Goal: Task Accomplishment & Management: Use online tool/utility

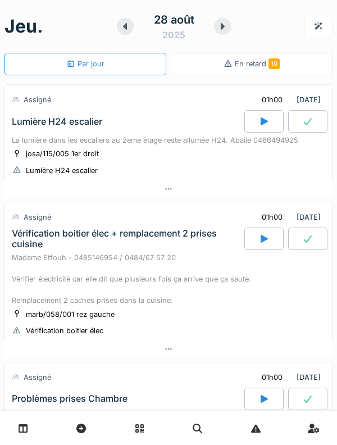
click at [126, 30] on icon at bounding box center [125, 26] width 11 height 9
click at [125, 33] on div at bounding box center [125, 26] width 17 height 17
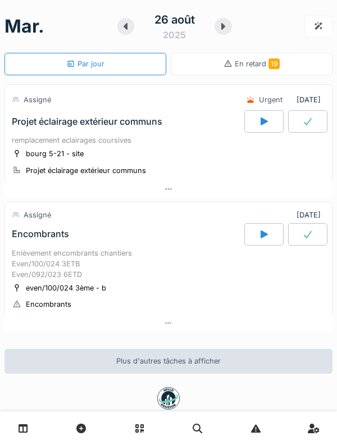
click at [152, 229] on div "Encombrants" at bounding box center [127, 234] width 235 height 22
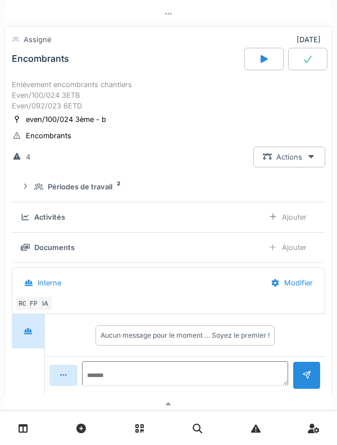
scroll to position [177, 0]
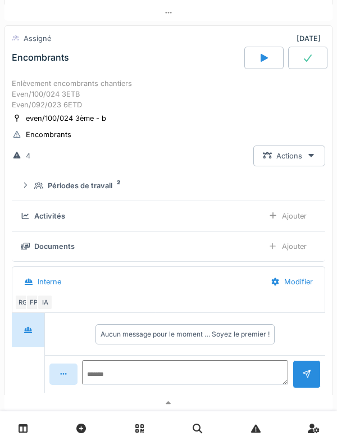
click at [109, 194] on summary "Périodes de travail 2" at bounding box center [168, 185] width 305 height 21
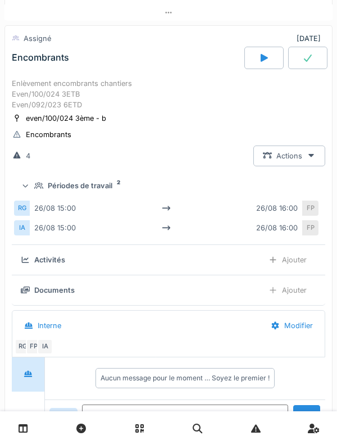
click at [102, 190] on div "Périodes de travail" at bounding box center [80, 186] width 65 height 11
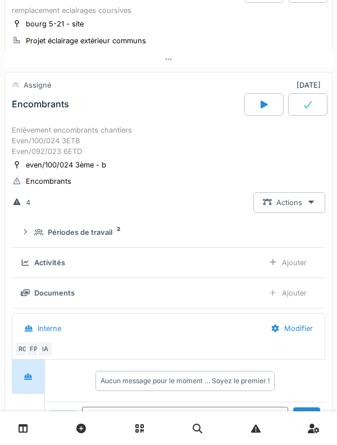
click at [57, 269] on div "Activités Ajouter" at bounding box center [169, 263] width 296 height 21
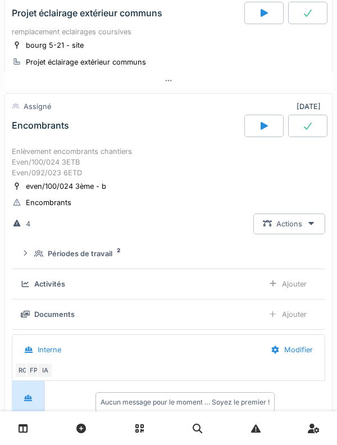
scroll to position [109, 0]
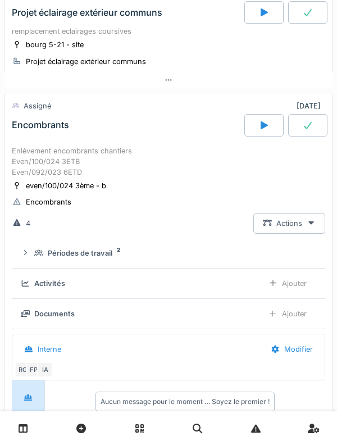
click at [286, 289] on div "Ajouter" at bounding box center [287, 283] width 57 height 21
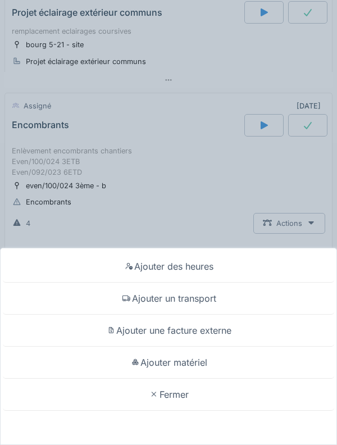
click at [252, 303] on div "Ajouter un transport" at bounding box center [169, 299] width 332 height 32
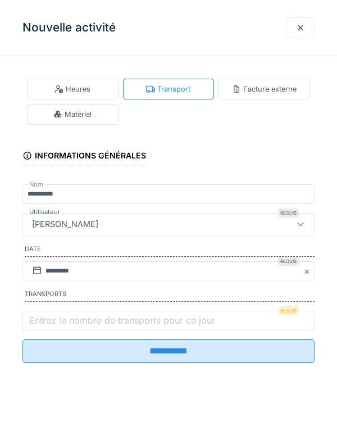
click at [100, 320] on label "Entrez le nombre de transports pour ce jour" at bounding box center [122, 320] width 191 height 13
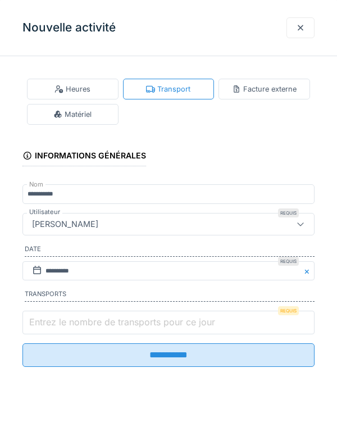
click at [100, 320] on input "Entrez le nombre de transports pour ce jour" at bounding box center [168, 323] width 292 height 24
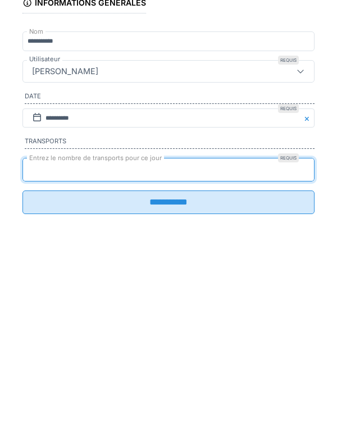
type input "*"
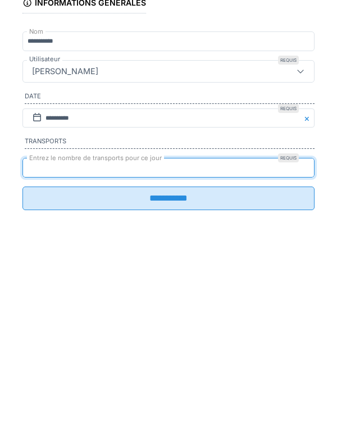
click at [186, 363] on input "**********" at bounding box center [168, 352] width 292 height 24
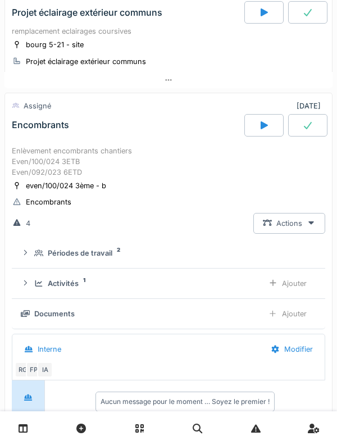
click at [61, 287] on div "Activités" at bounding box center [63, 283] width 31 height 11
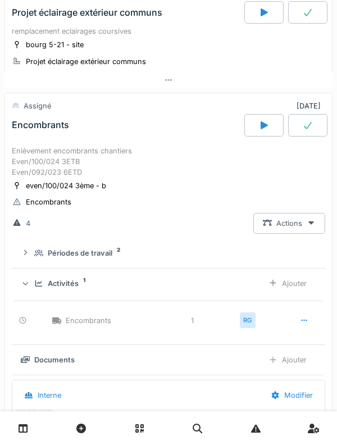
click at [296, 291] on div "Ajouter" at bounding box center [287, 283] width 57 height 21
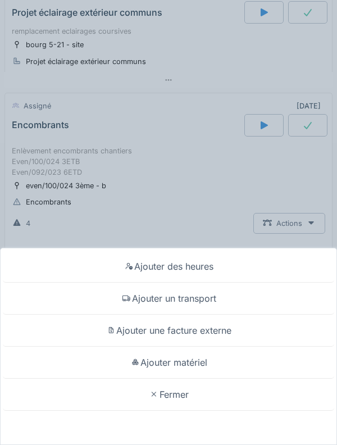
click at [227, 267] on div "Ajouter des heures" at bounding box center [169, 267] width 332 height 32
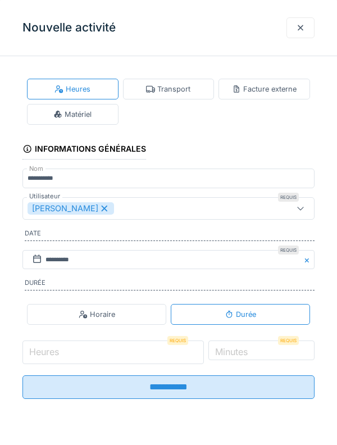
click at [102, 350] on input "Heures" at bounding box center [113, 353] width 182 height 24
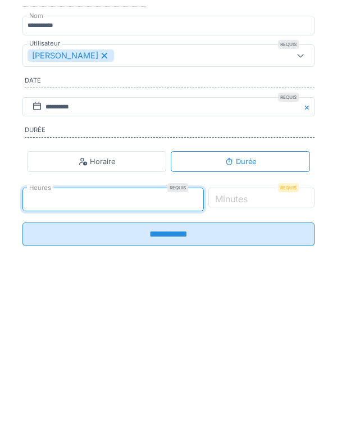
type input "*"
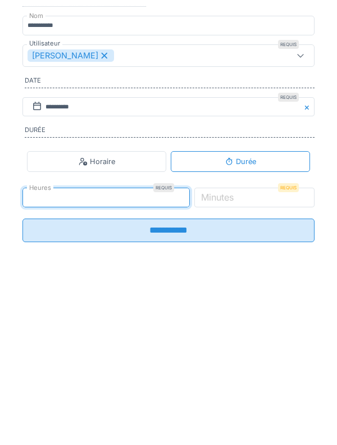
click at [236, 357] on label "Minutes" at bounding box center [217, 350] width 37 height 13
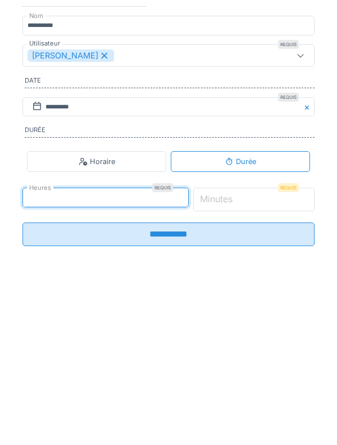
click at [259, 362] on input "*" at bounding box center [254, 353] width 122 height 24
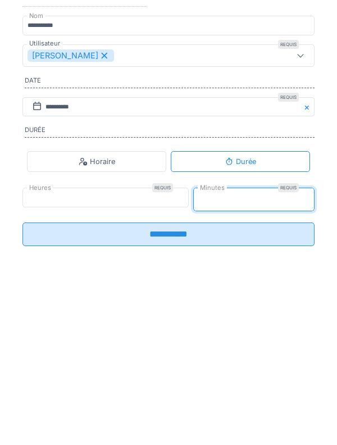
type input "**"
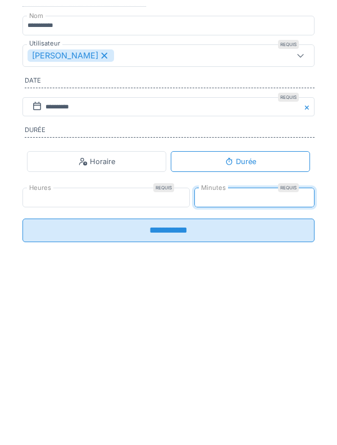
click at [234, 392] on input "**********" at bounding box center [168, 384] width 292 height 24
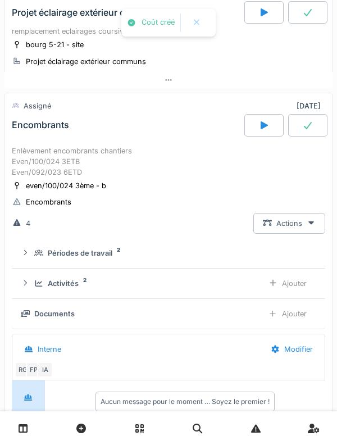
click at [75, 289] on div "Activités" at bounding box center [63, 283] width 31 height 11
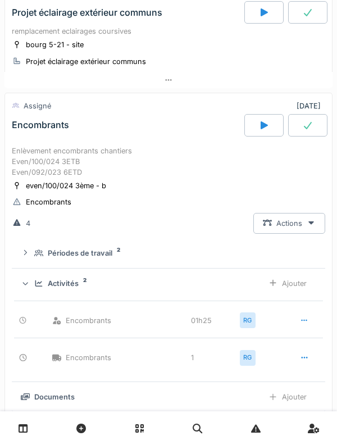
click at [302, 288] on div "Ajouter" at bounding box center [287, 283] width 57 height 21
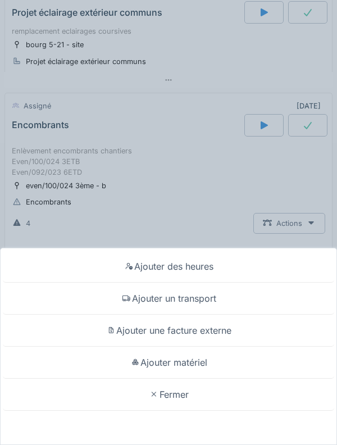
click at [227, 262] on div "Ajouter des heures" at bounding box center [169, 267] width 332 height 32
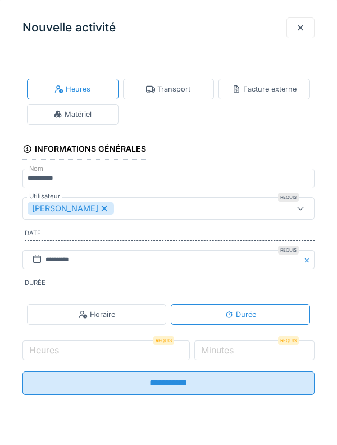
click at [100, 206] on icon at bounding box center [105, 209] width 10 height 8
click at [138, 213] on div "Utilisateurs" at bounding box center [150, 208] width 245 height 12
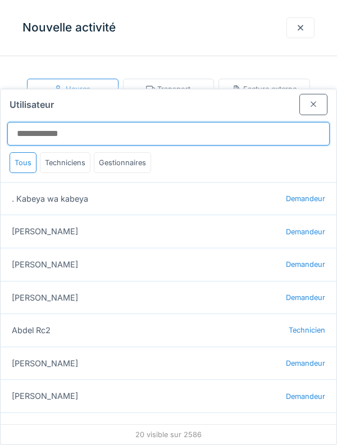
click at [219, 122] on input "Utilisateur" at bounding box center [168, 134] width 323 height 24
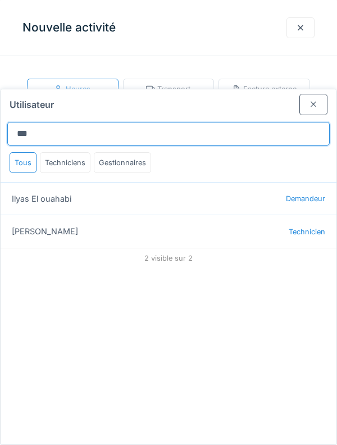
type input "***"
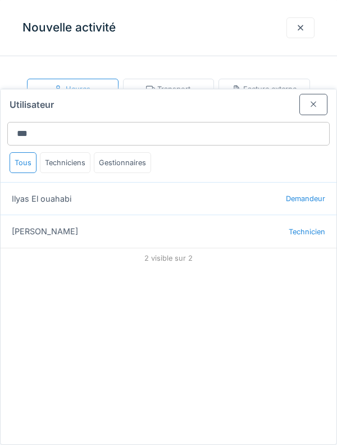
click at [165, 215] on div "[PERSON_NAME] Technicien" at bounding box center [169, 231] width 336 height 33
type input "*****"
click at [284, 215] on div "[PERSON_NAME] Technicien" at bounding box center [169, 231] width 336 height 33
click at [282, 215] on div "[PERSON_NAME] Technicien" at bounding box center [169, 231] width 336 height 33
type input "*****"
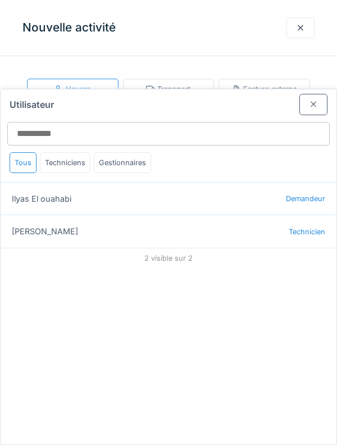
click at [280, 215] on div "[PERSON_NAME] Technicien" at bounding box center [169, 231] width 336 height 33
click at [283, 215] on div "[PERSON_NAME] Technicien" at bounding box center [169, 231] width 336 height 33
type input "*****"
click at [310, 99] on div at bounding box center [313, 104] width 9 height 11
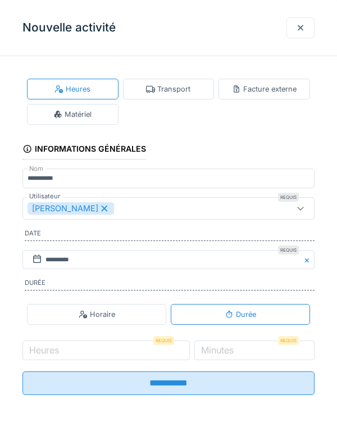
click at [295, 30] on div at bounding box center [301, 27] width 28 height 21
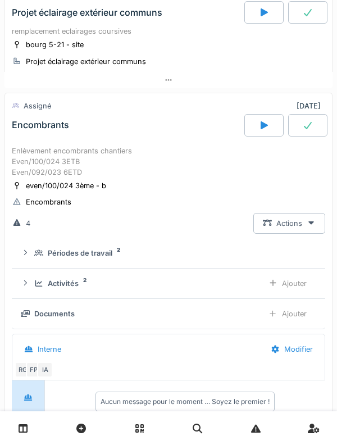
click at [127, 159] on div "Enlèvement encombrants chantiers Even/100/024 3ETB Even/092/023 6ETD" at bounding box center [169, 162] width 314 height 33
